Goal: Task Accomplishment & Management: Use online tool/utility

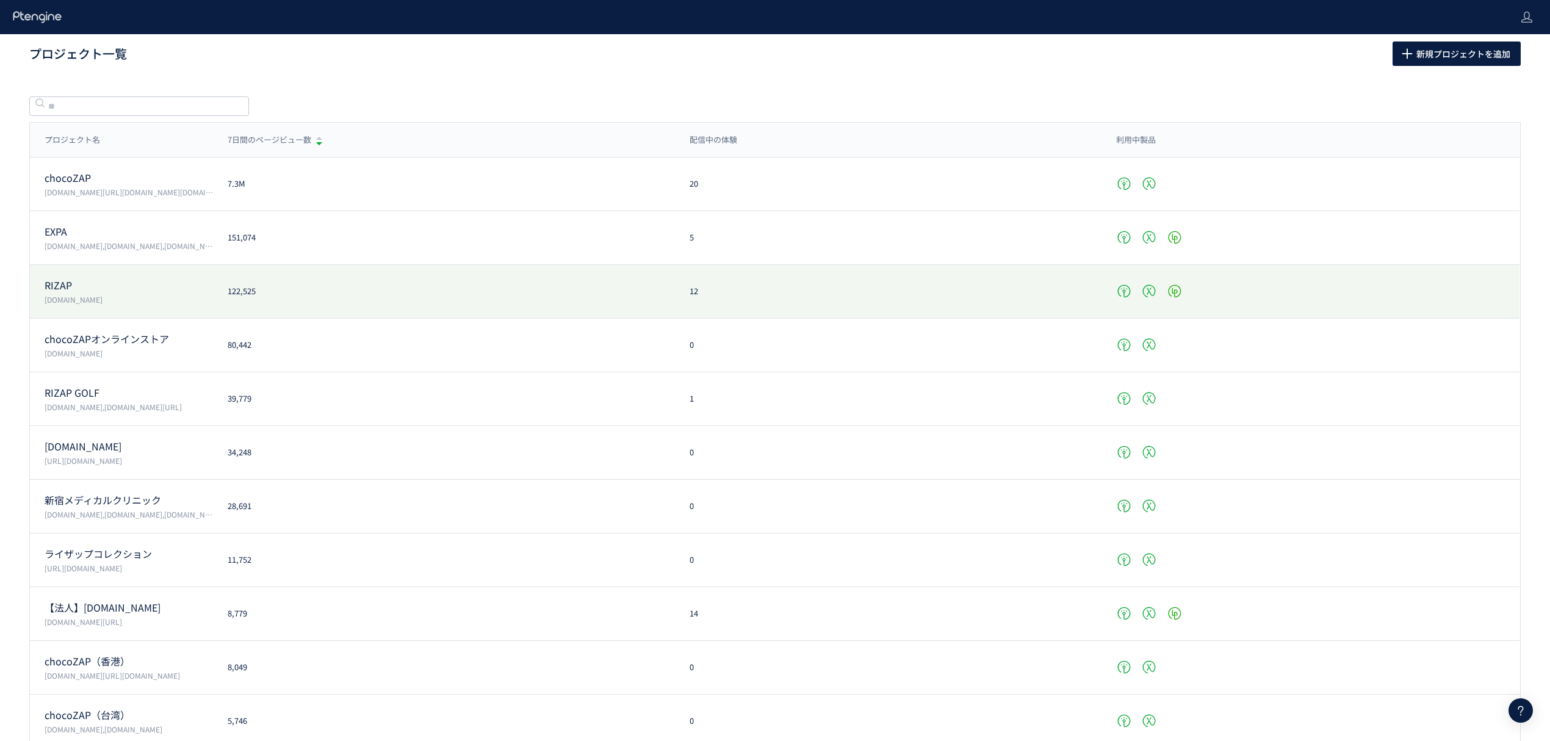
click at [93, 289] on p "RIZAP" at bounding box center [129, 285] width 168 height 14
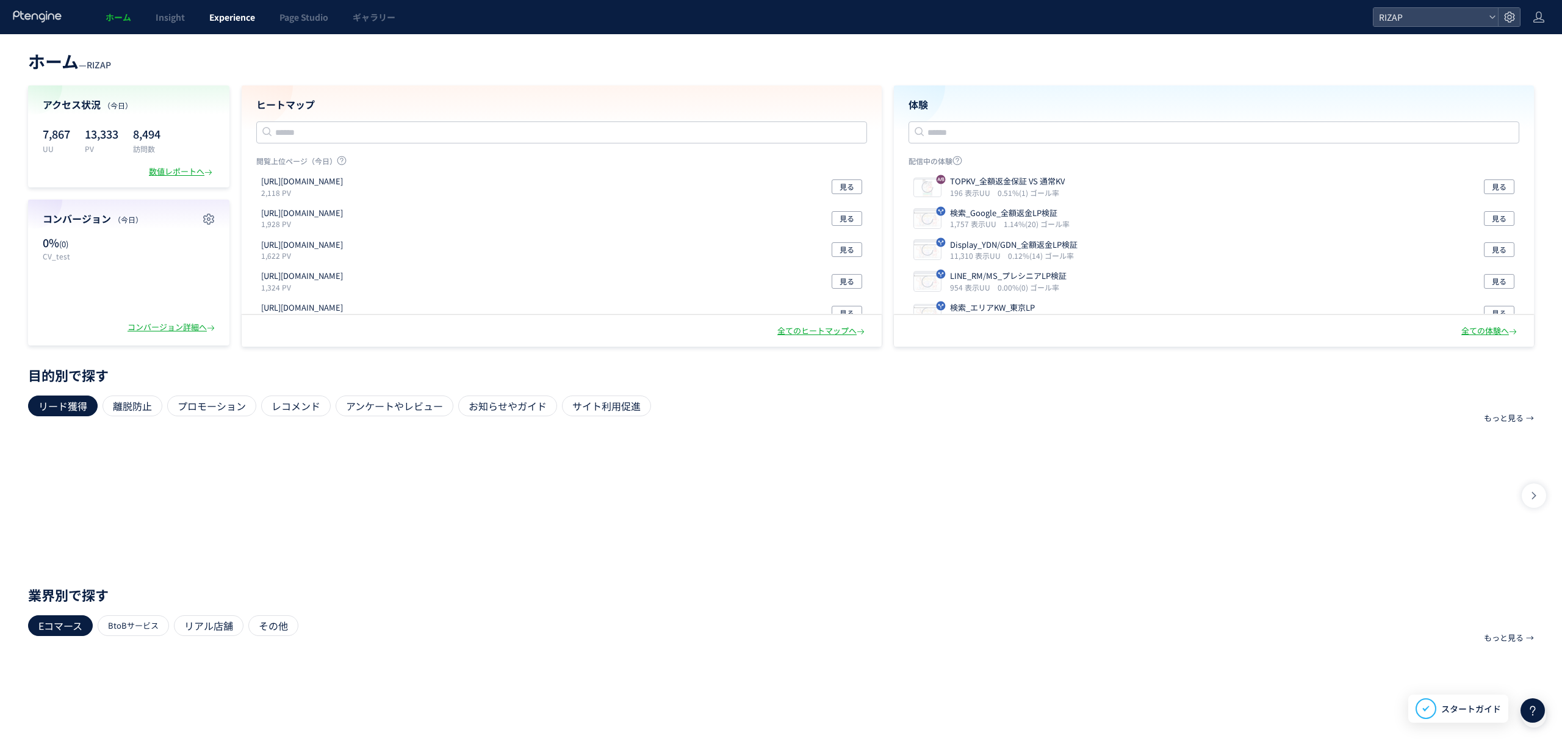
click at [259, 15] on link "Experience" at bounding box center [232, 17] width 70 height 34
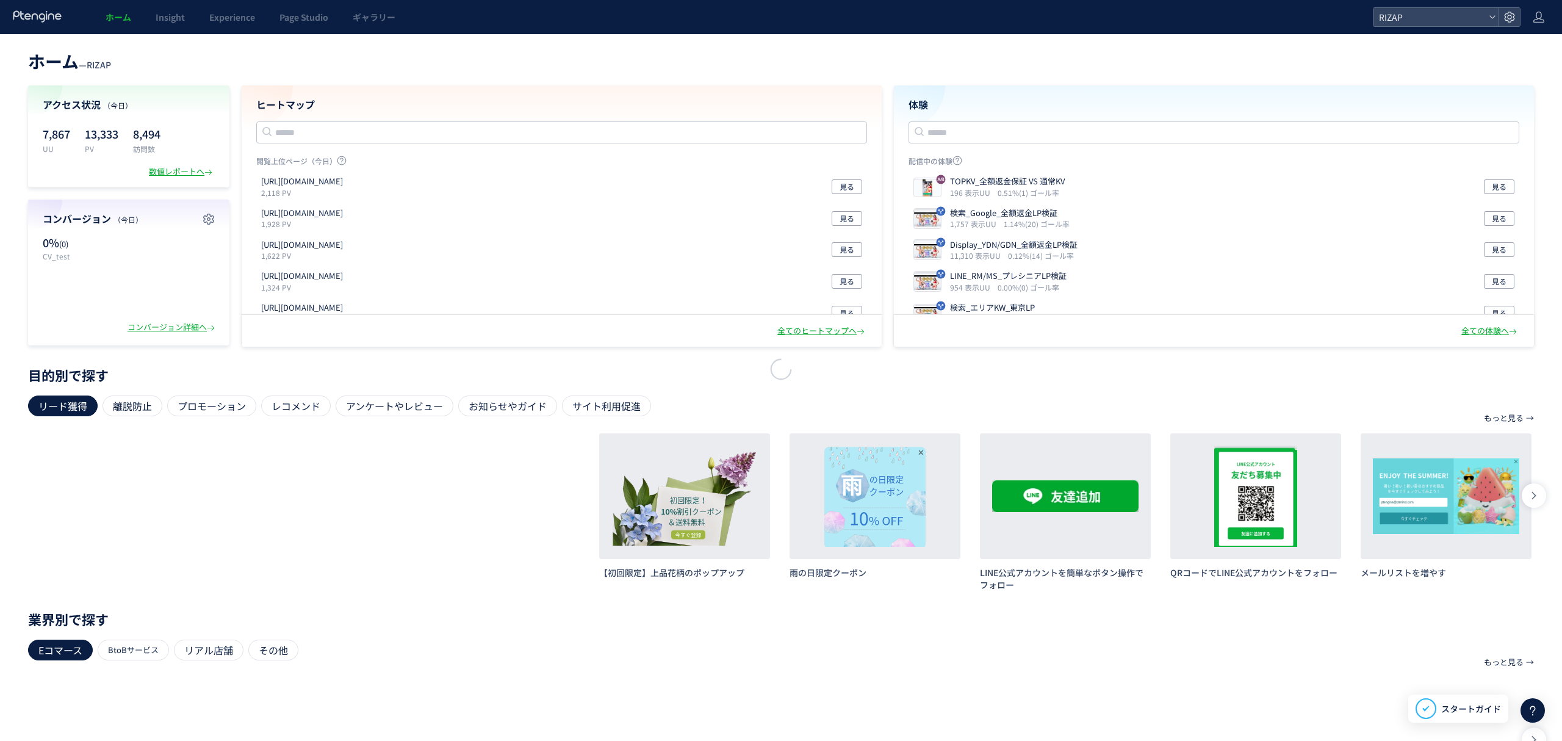
click at [249, 15] on div at bounding box center [781, 370] width 1562 height 741
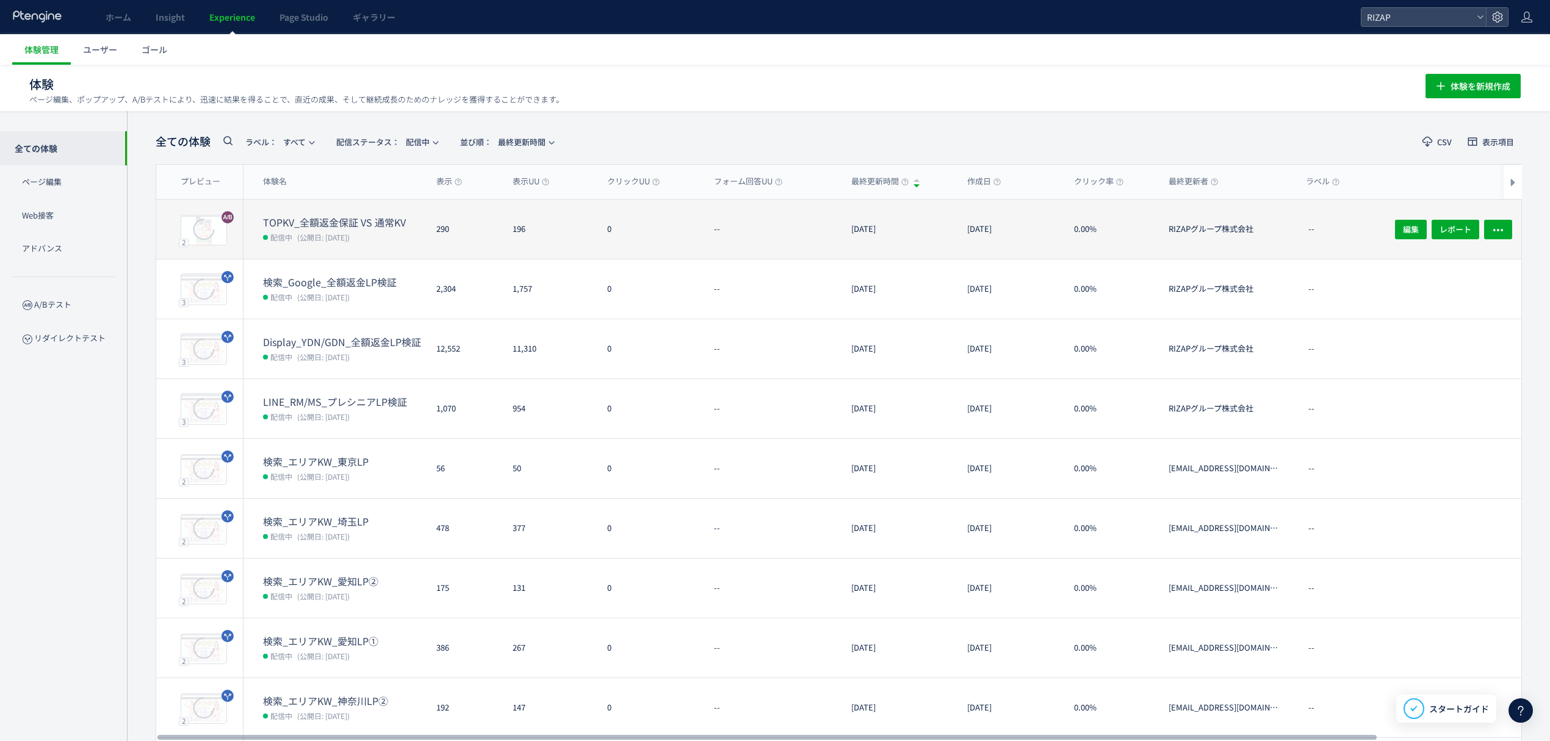
click at [359, 217] on dt "TOPKV_全額返金保証 VS 通常KV" at bounding box center [345, 222] width 164 height 14
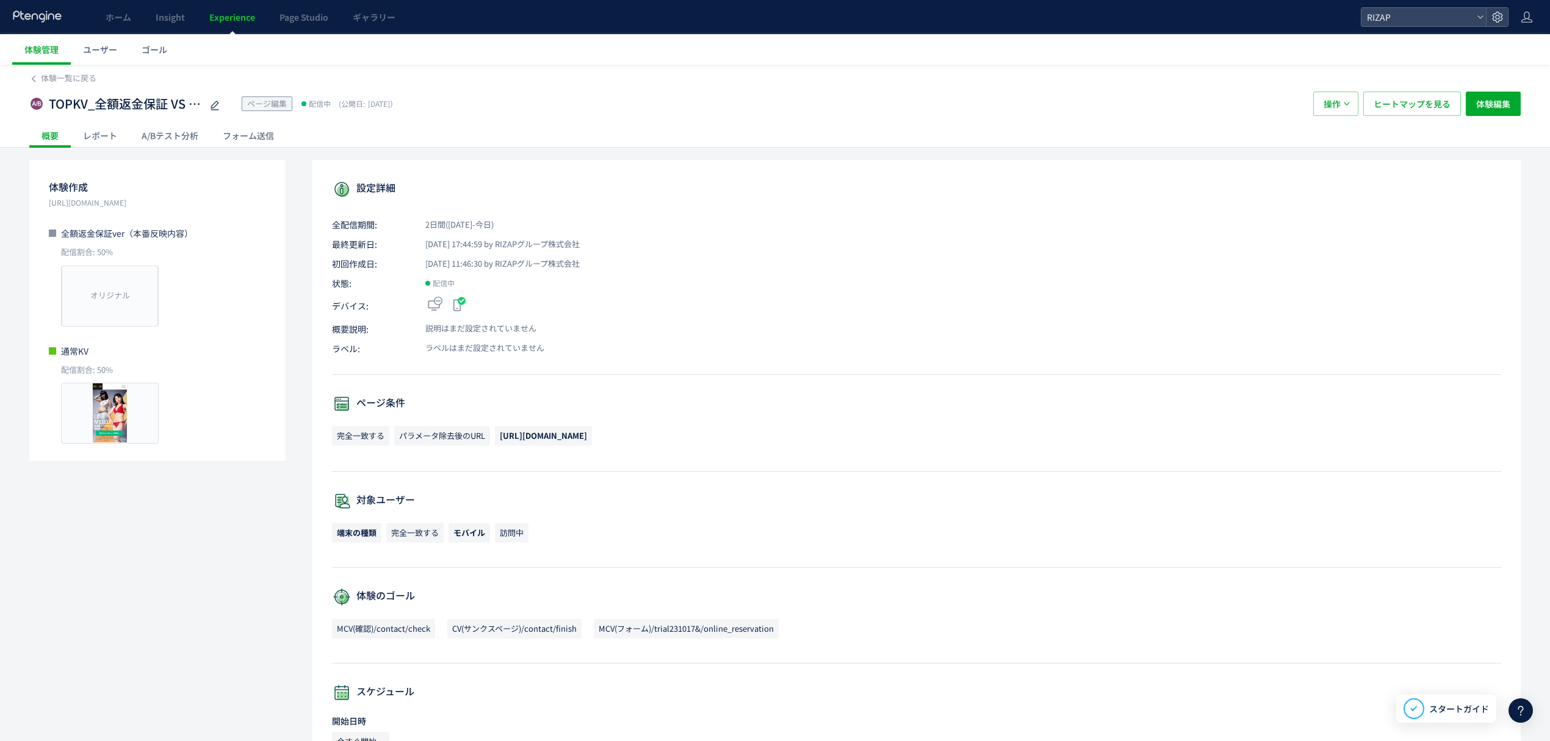
click at [181, 135] on div "A/Bテスト分析" at bounding box center [169, 135] width 81 height 24
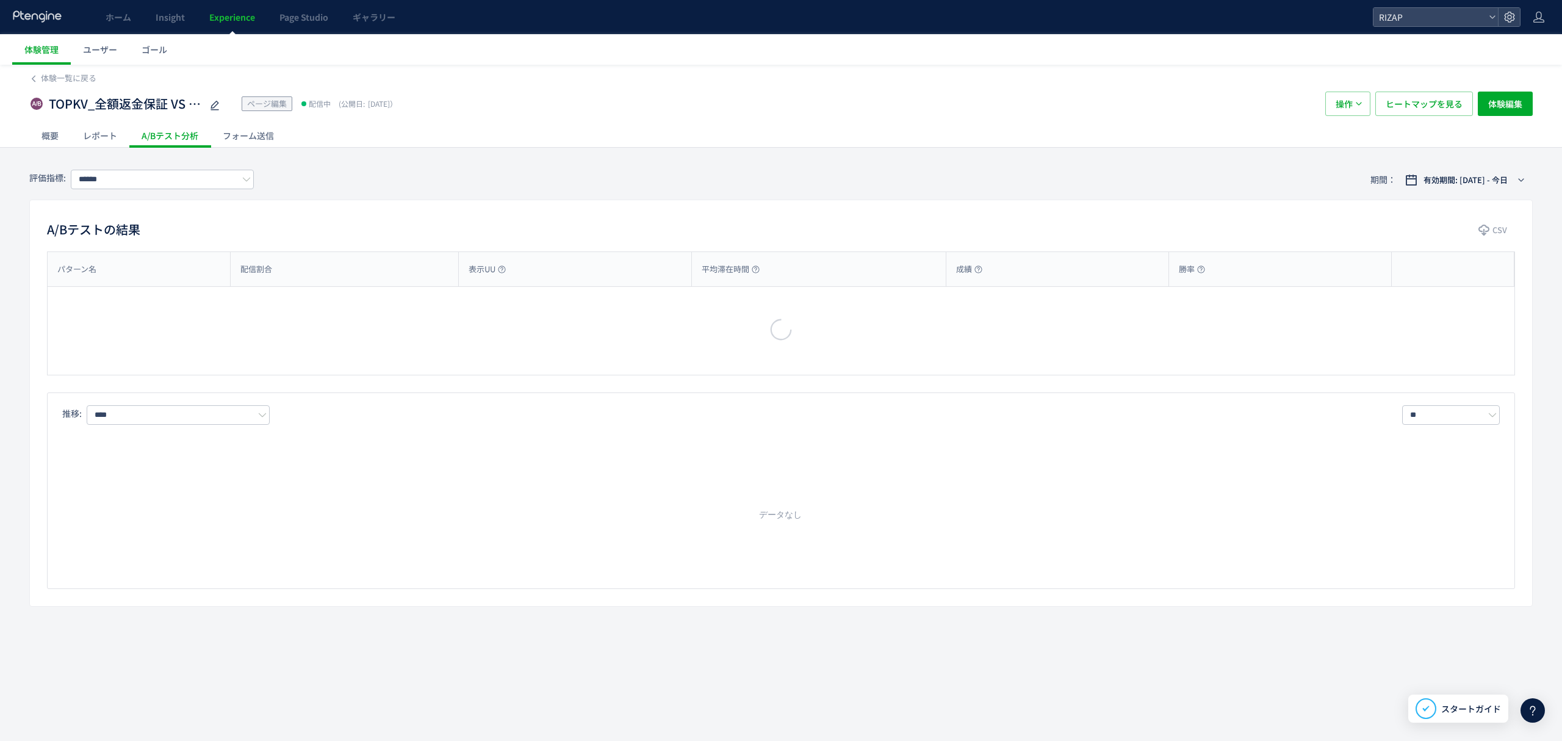
click at [1407, 115] on div at bounding box center [781, 370] width 1562 height 741
type input "**********"
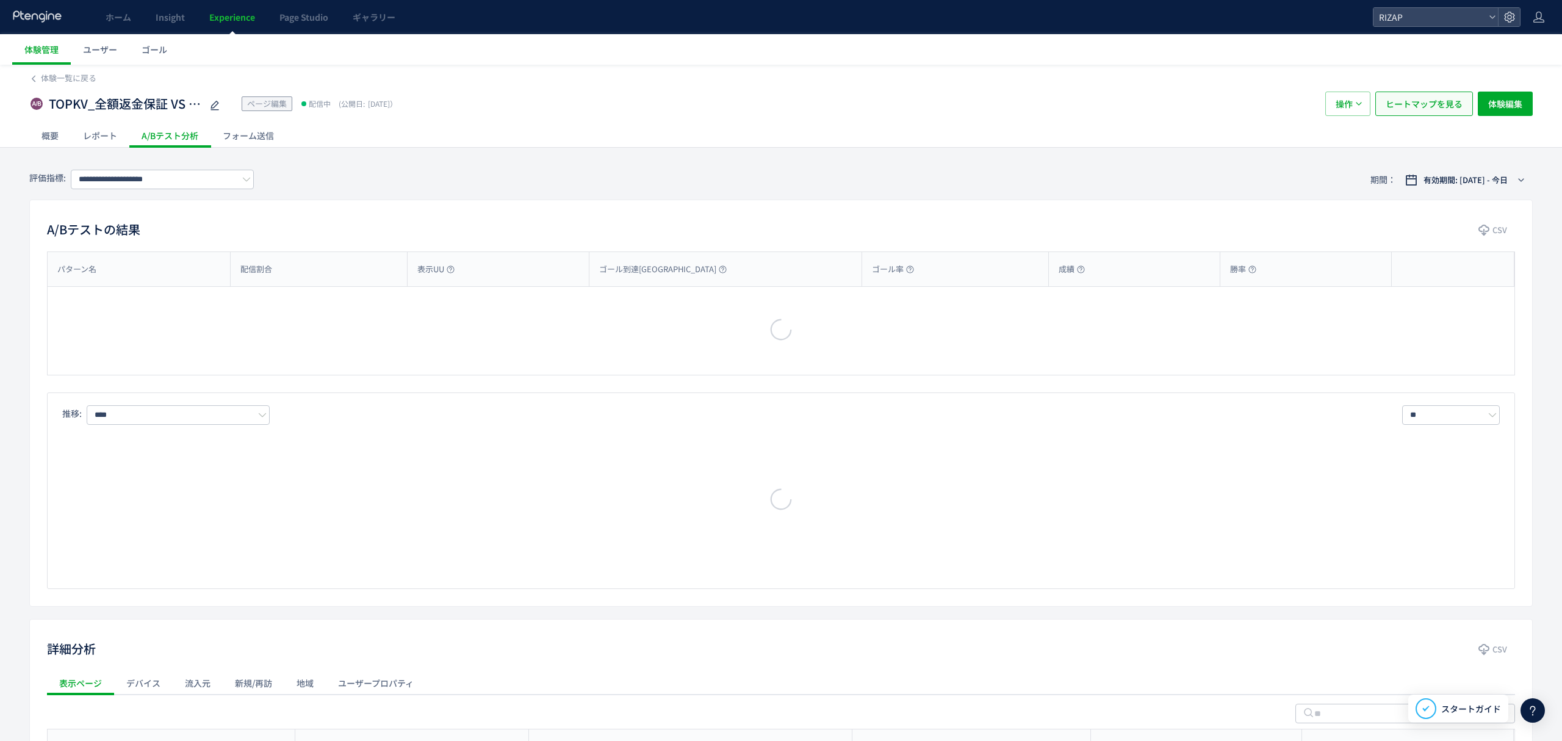
click at [1411, 101] on span "ヒートマップを見る" at bounding box center [1424, 104] width 77 height 24
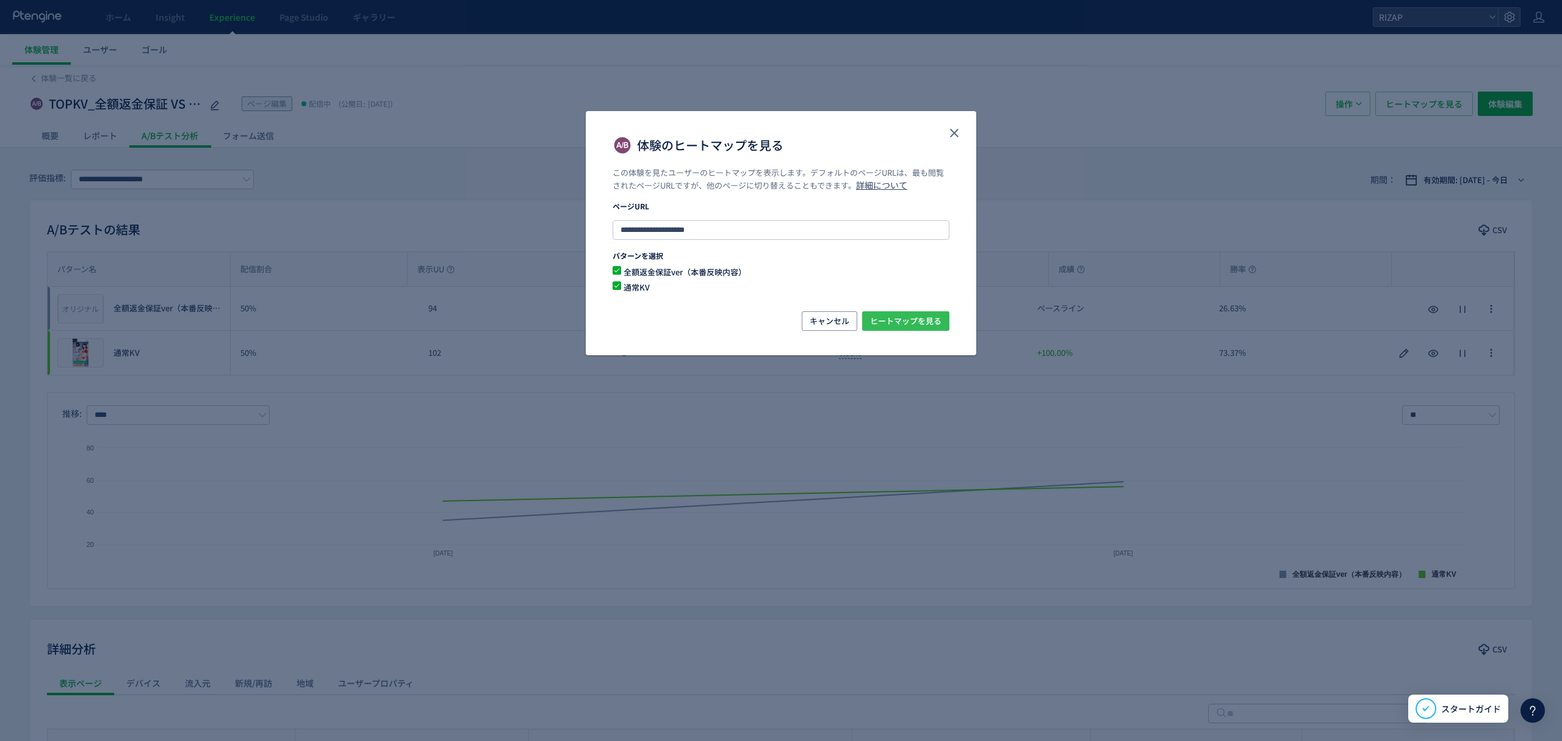
click at [921, 314] on span "ヒートマップを見る" at bounding box center [905, 321] width 71 height 20
click at [960, 137] on icon "close" at bounding box center [954, 133] width 15 height 15
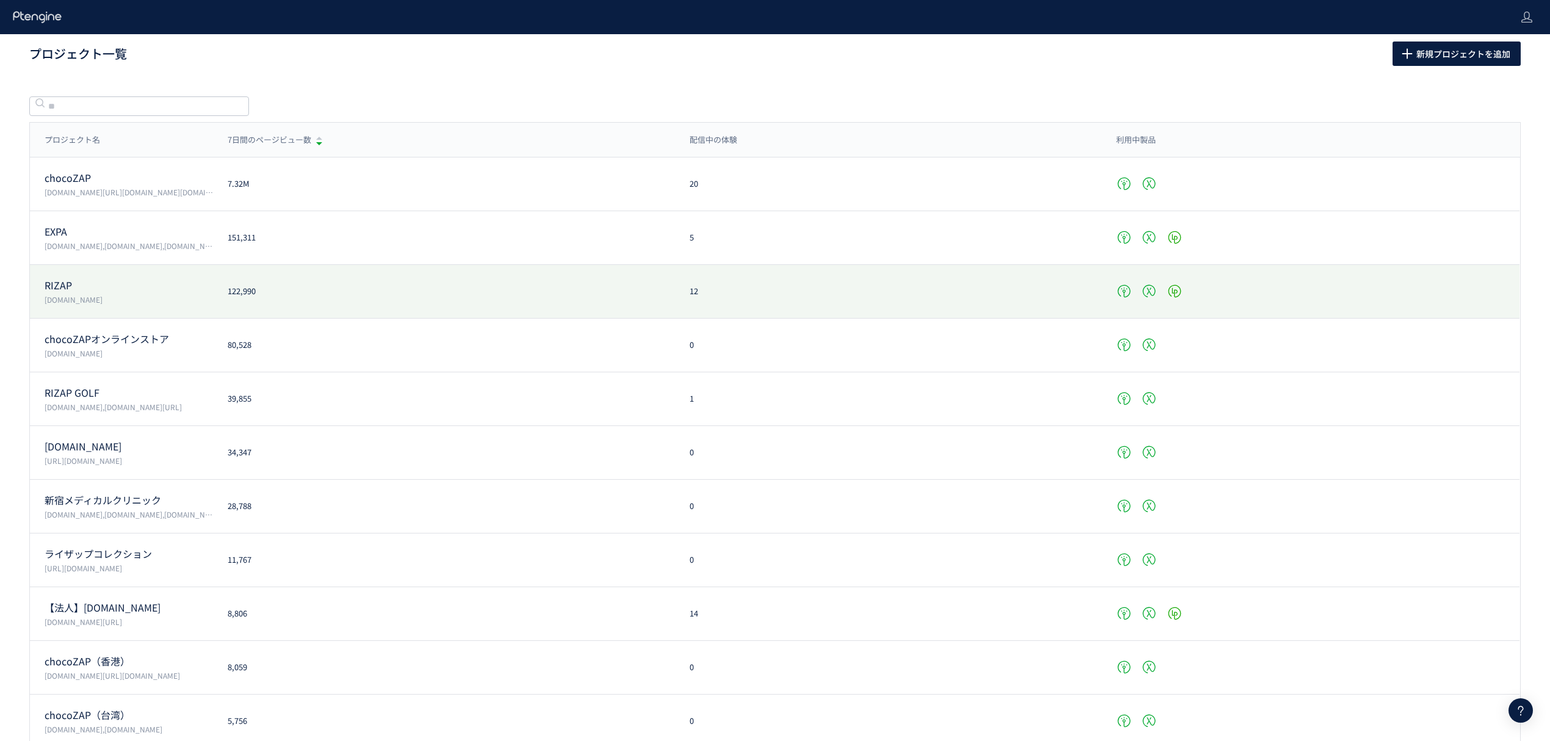
click at [156, 286] on p "RIZAP" at bounding box center [129, 285] width 168 height 14
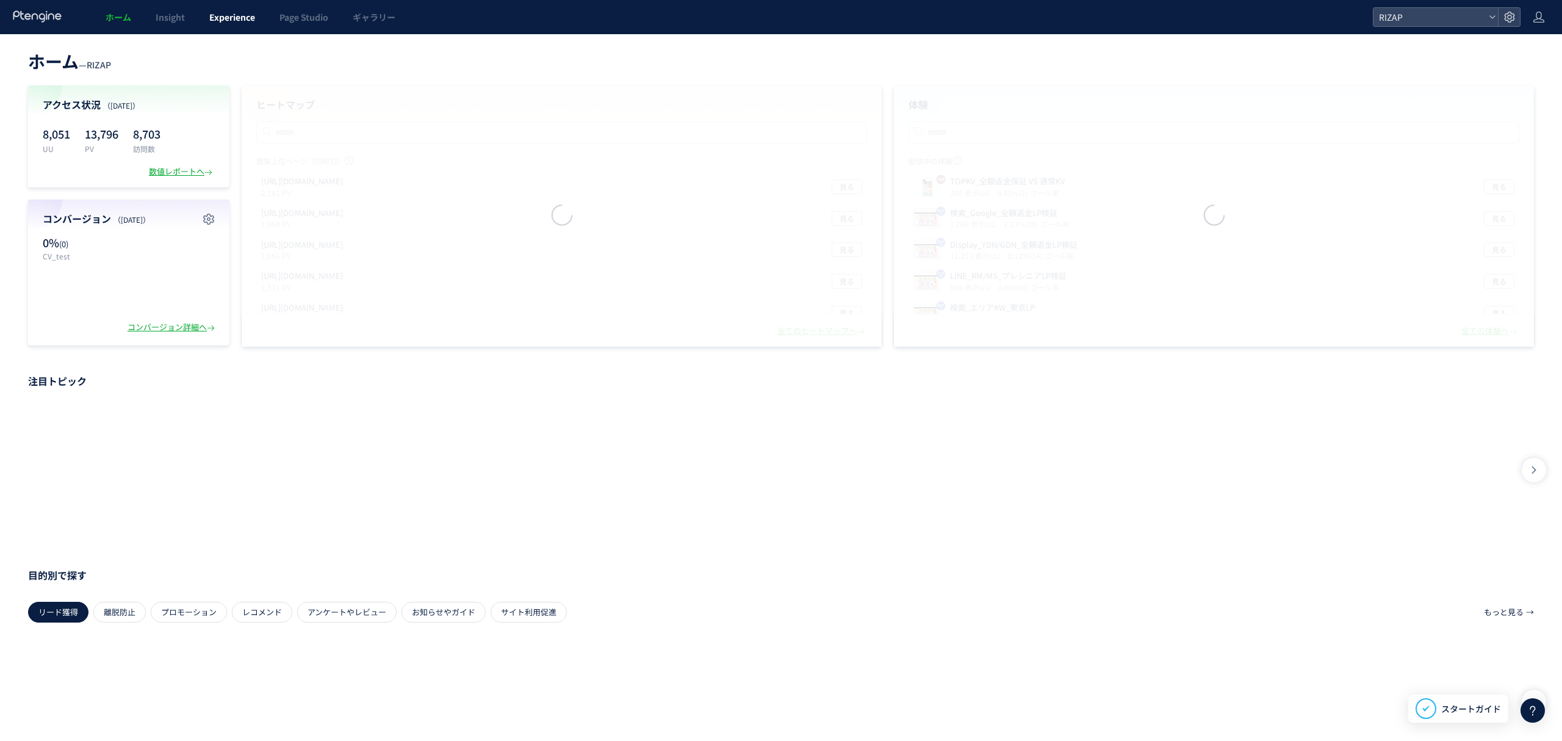
click at [242, 18] on span "Experience" at bounding box center [232, 17] width 46 height 12
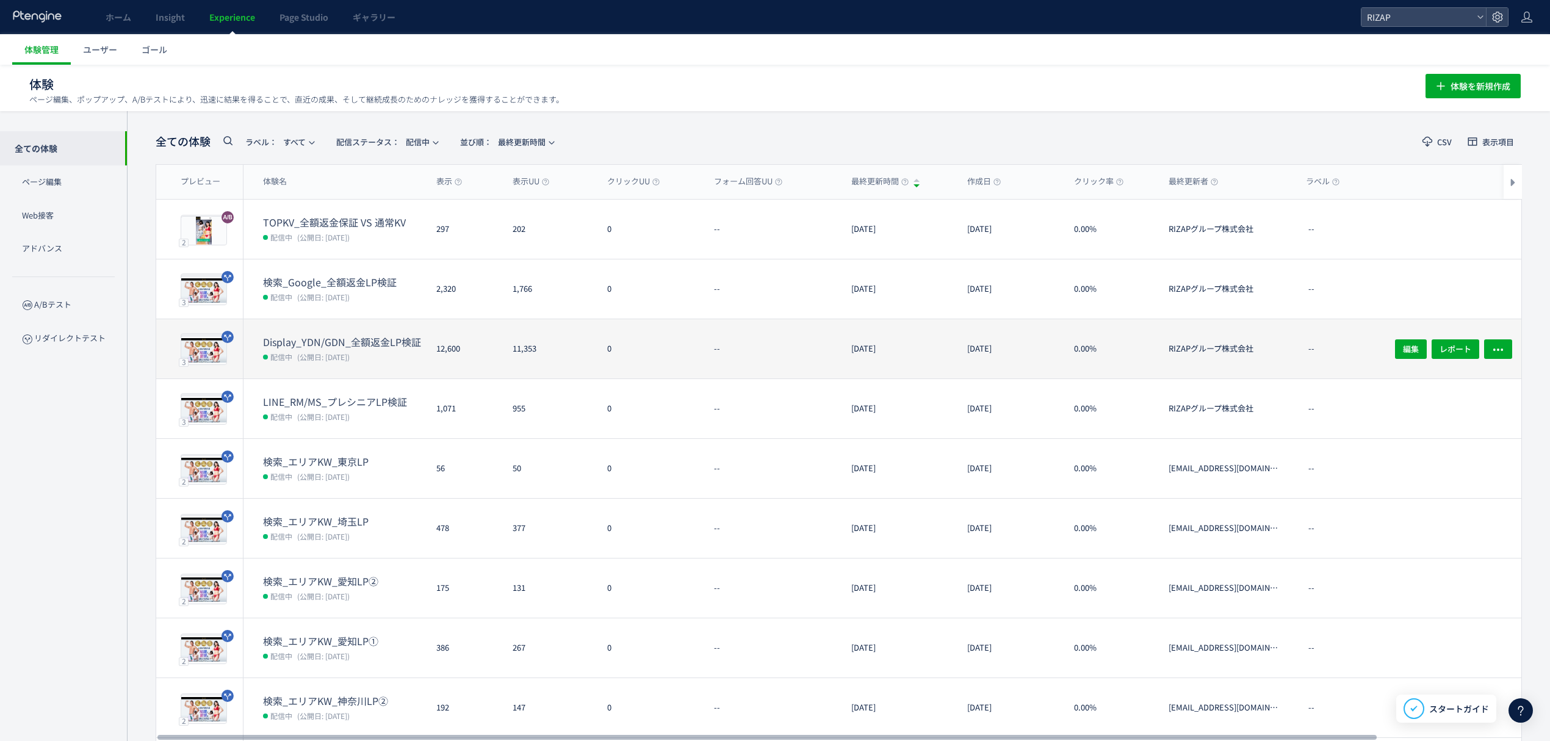
click at [361, 338] on dt "Display_YDN/GDN_全額返金LP検証" at bounding box center [345, 342] width 164 height 14
